Goal: Task Accomplishment & Management: Use online tool/utility

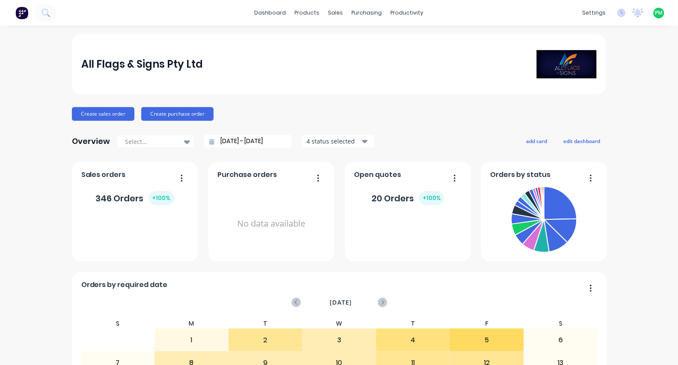
click at [317, 3] on div "dashboard products sales purchasing productivity dashboard products Product Cat…" at bounding box center [339, 13] width 678 height 26
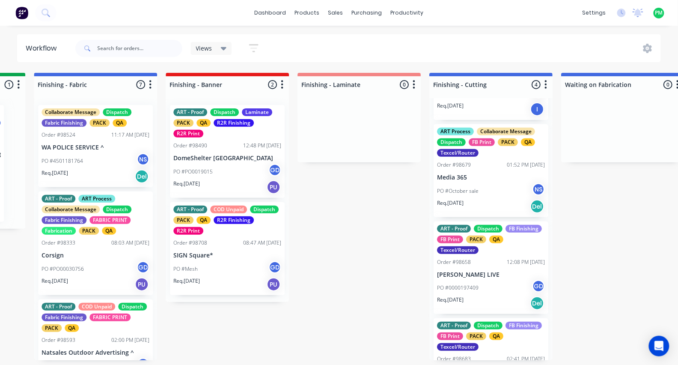
scroll to position [81, 0]
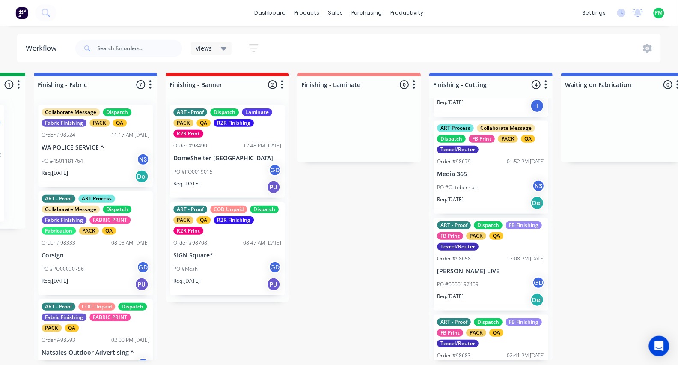
click at [481, 178] on p "Media 365" at bounding box center [491, 173] width 108 height 7
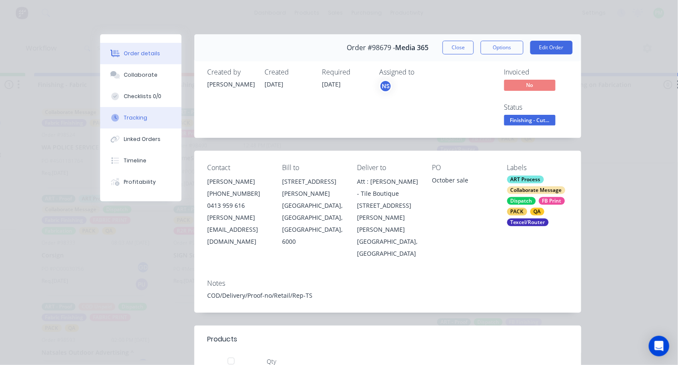
click at [130, 121] on div "Tracking" at bounding box center [136, 118] width 24 height 8
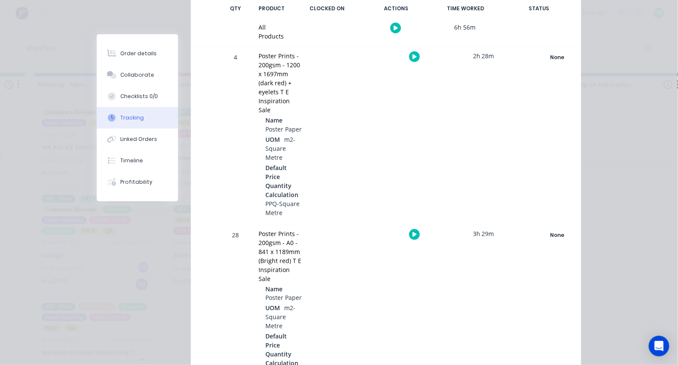
scroll to position [196, 0]
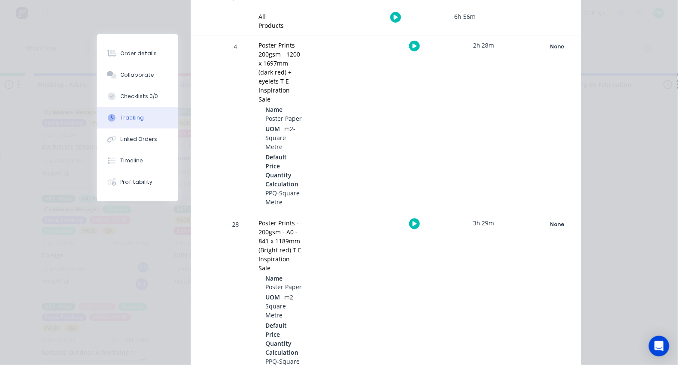
click at [415, 221] on icon "button" at bounding box center [414, 224] width 4 height 6
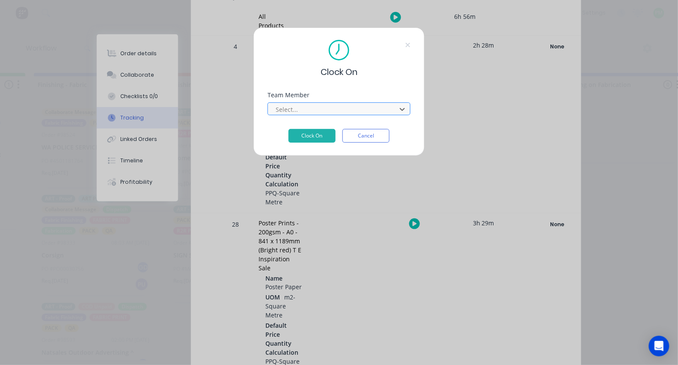
click at [360, 109] on div at bounding box center [333, 109] width 117 height 11
type input "pro"
click at [312, 138] on button "Clock On" at bounding box center [311, 136] width 47 height 14
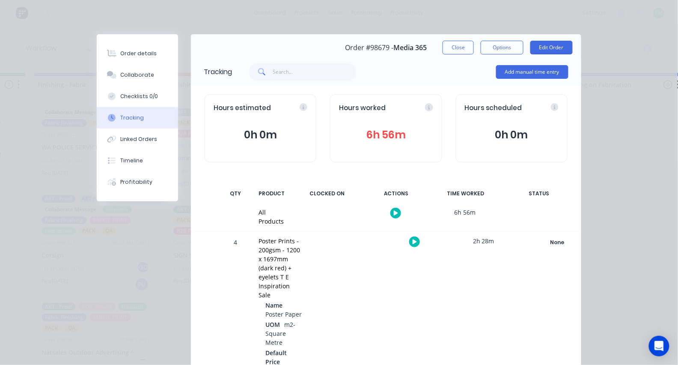
scroll to position [0, 0]
click at [455, 44] on button "Close" at bounding box center [457, 48] width 31 height 14
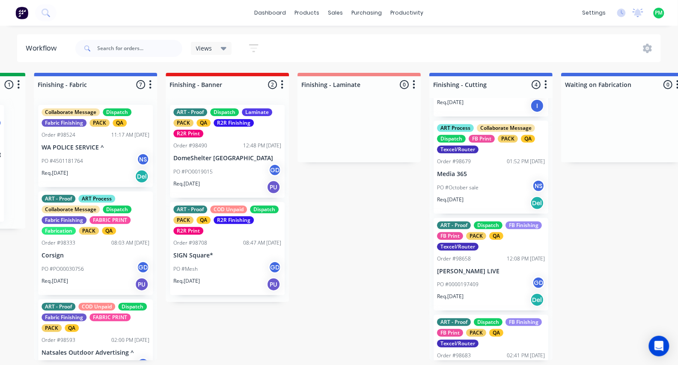
click at [477, 191] on p "PO #October sale" at bounding box center [458, 188] width 42 height 8
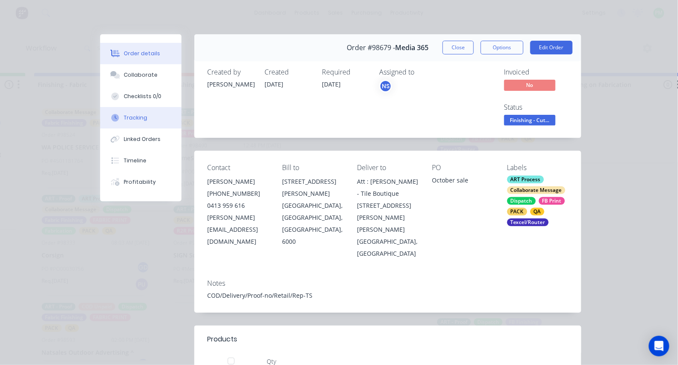
click at [142, 122] on div "Tracking" at bounding box center [136, 118] width 24 height 8
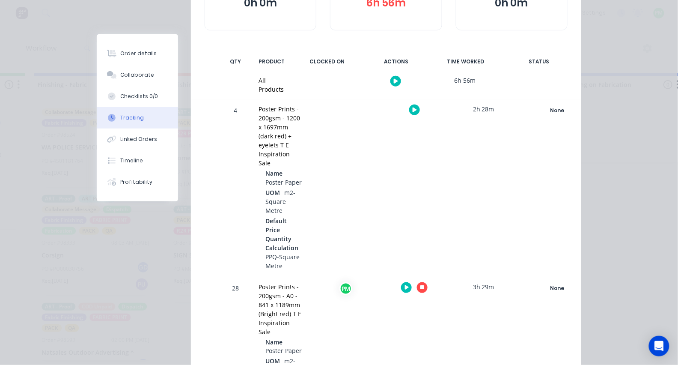
scroll to position [263, 0]
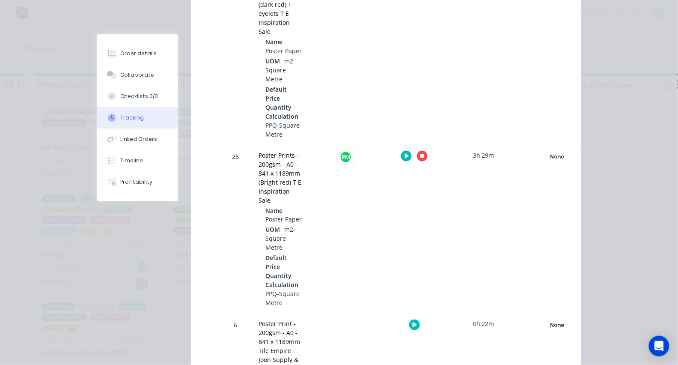
click at [418, 146] on div at bounding box center [414, 155] width 64 height 21
click at [421, 154] on icon "button" at bounding box center [422, 156] width 4 height 4
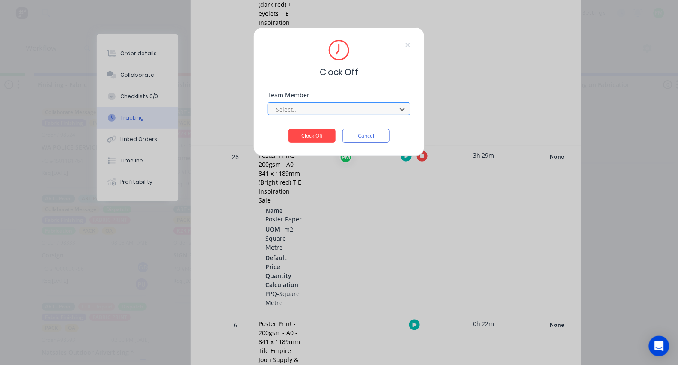
click at [359, 110] on div at bounding box center [333, 109] width 117 height 11
type input "pro"
click at [312, 138] on button "Clock Off" at bounding box center [311, 136] width 47 height 14
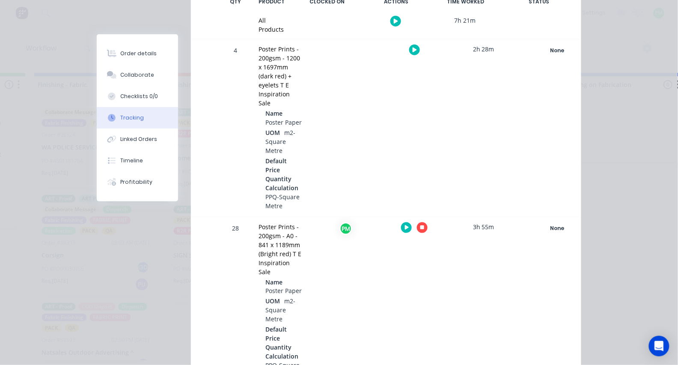
scroll to position [144, 0]
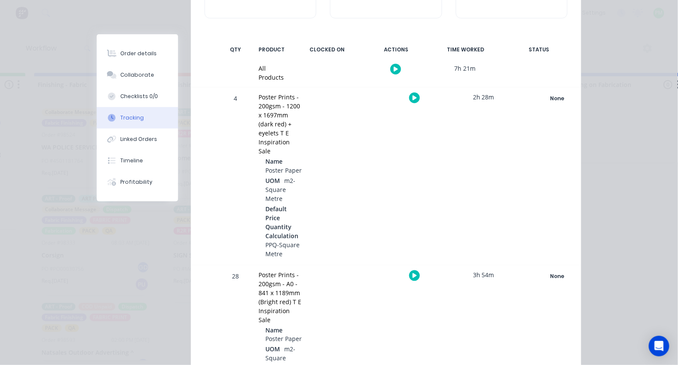
click at [409, 99] on button "button" at bounding box center [414, 97] width 11 height 11
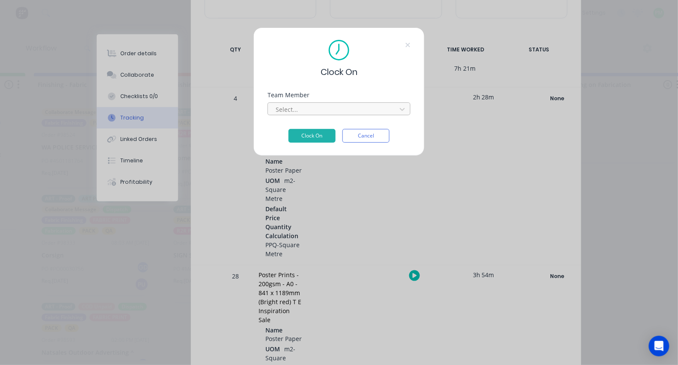
click at [344, 115] on div at bounding box center [333, 109] width 117 height 11
type input "pro"
click at [312, 138] on button "Clock On" at bounding box center [311, 136] width 47 height 14
